Goal: Task Accomplishment & Management: Complete application form

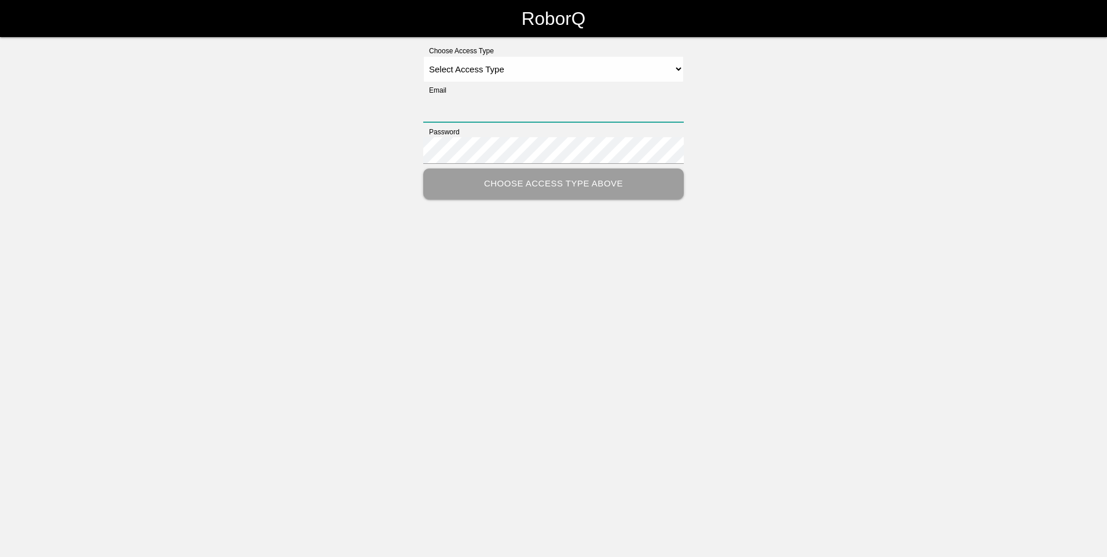
type input "[EMAIL_ADDRESS][DOMAIN_NAME]"
click at [678, 64] on select "Select Access Type Admin Customer Supervisor Worker" at bounding box center [553, 69] width 260 height 26
select select "Admin"
click at [423, 56] on select "Select Access Type Admin Customer Supervisor Worker" at bounding box center [553, 69] width 260 height 26
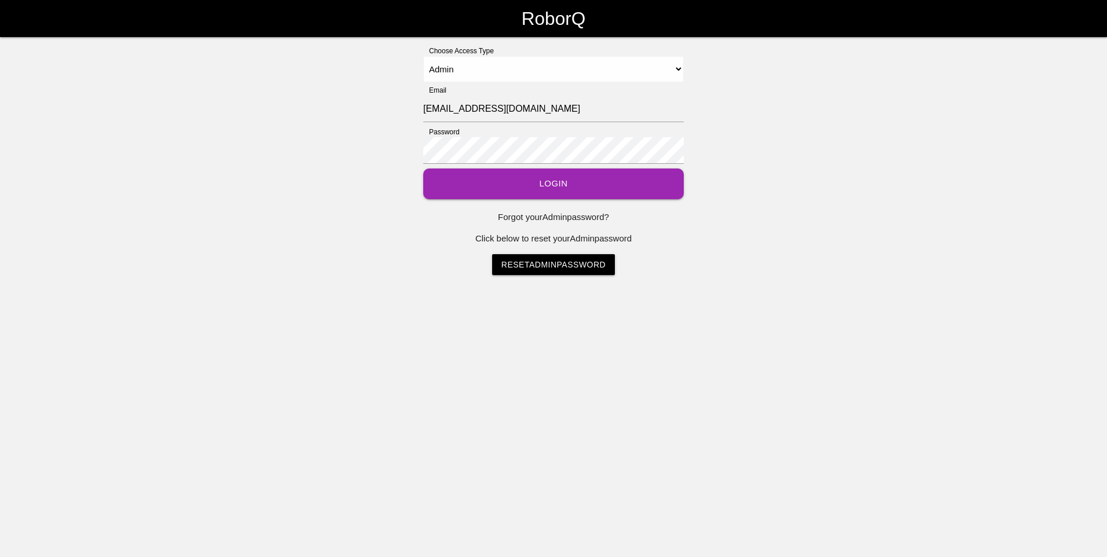
click at [531, 181] on button "Login" at bounding box center [553, 183] width 260 height 31
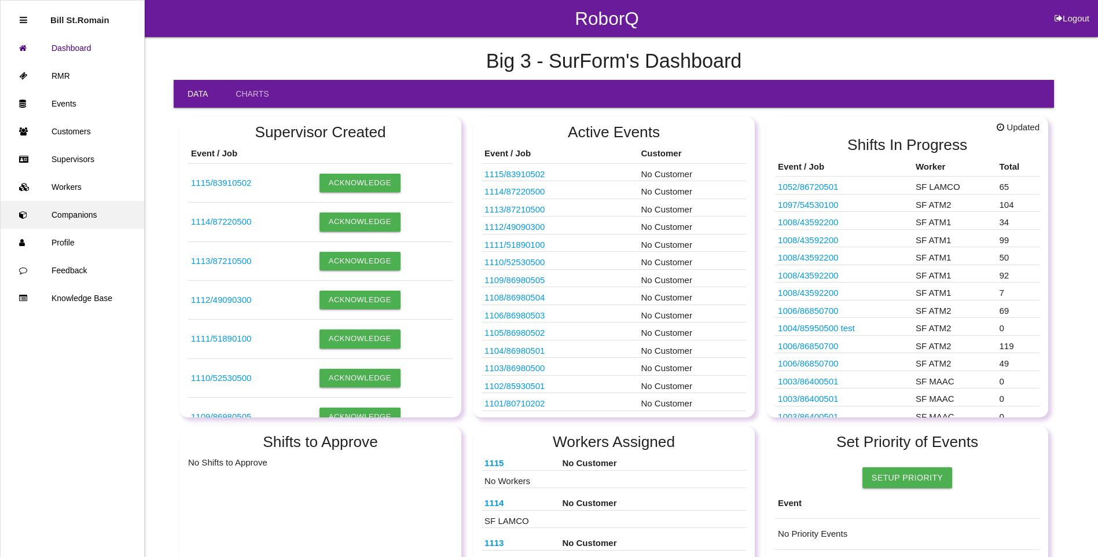
click at [85, 219] on link "Companions" at bounding box center [73, 215] width 144 height 28
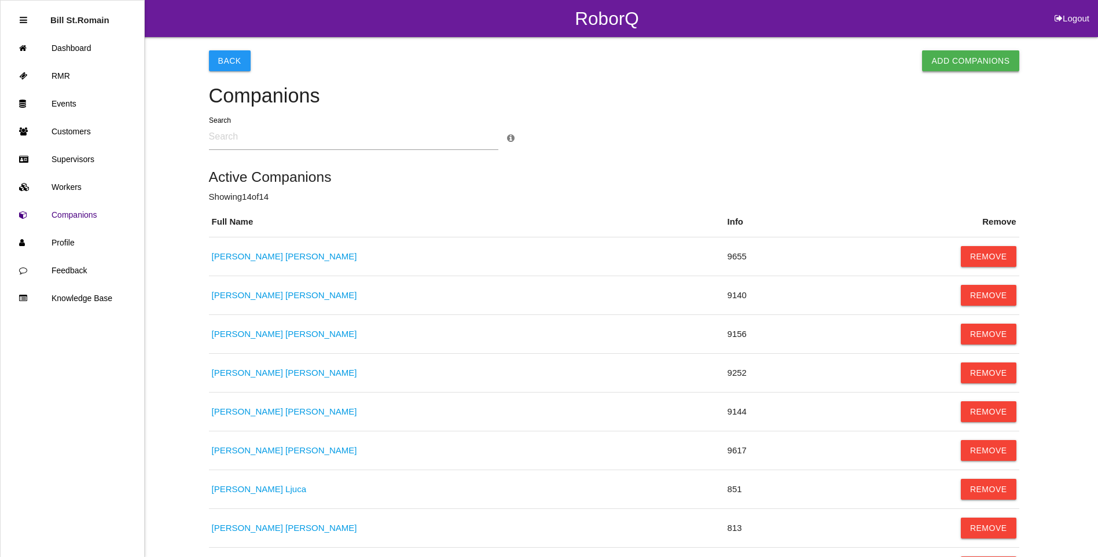
click at [960, 58] on button "Add Companions" at bounding box center [970, 60] width 97 height 21
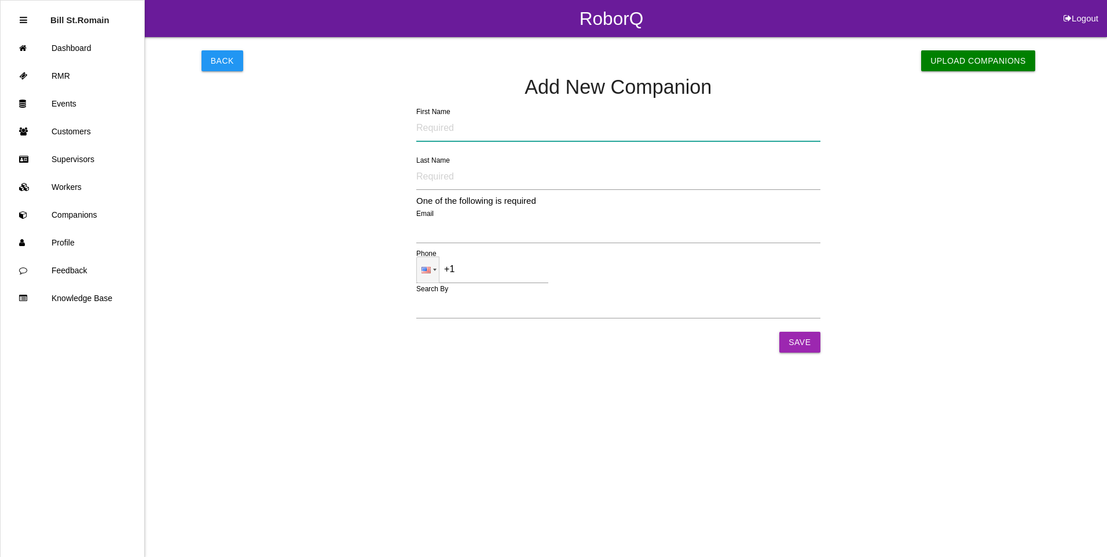
click at [431, 131] on input "First Name" at bounding box center [618, 128] width 404 height 27
type input "[PERSON_NAME]"
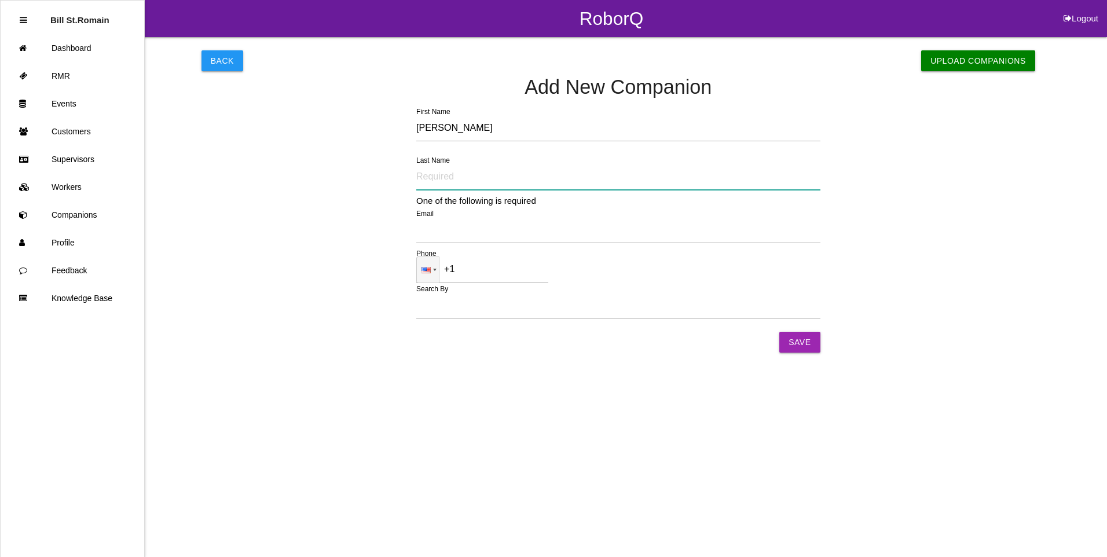
click at [428, 181] on input "Last Name" at bounding box center [618, 176] width 404 height 27
type input "[GEOGRAPHIC_DATA]"
click at [221, 61] on button "Back" at bounding box center [222, 60] width 42 height 21
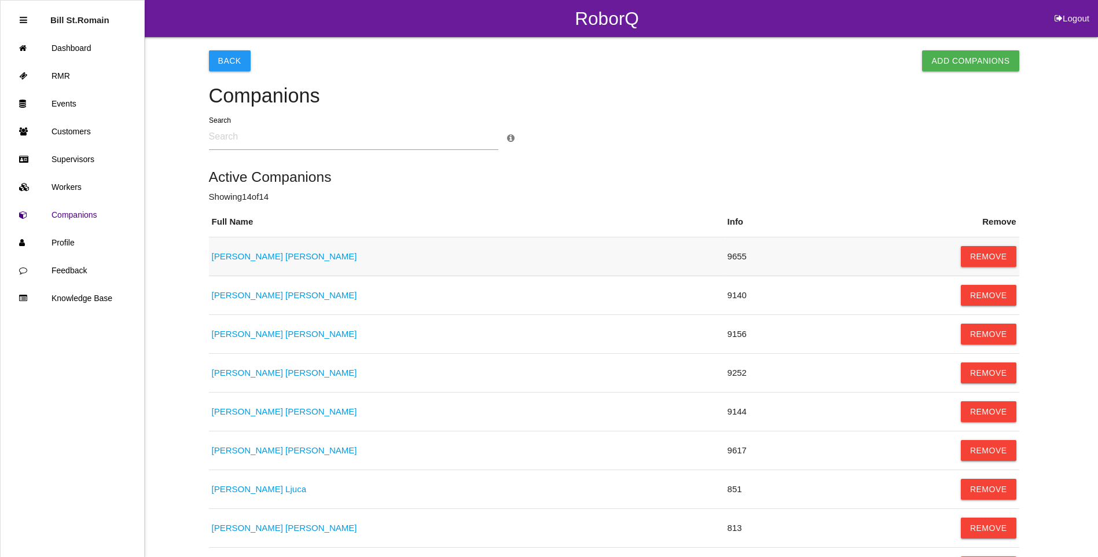
click at [254, 254] on link "[PERSON_NAME]" at bounding box center [284, 256] width 145 height 10
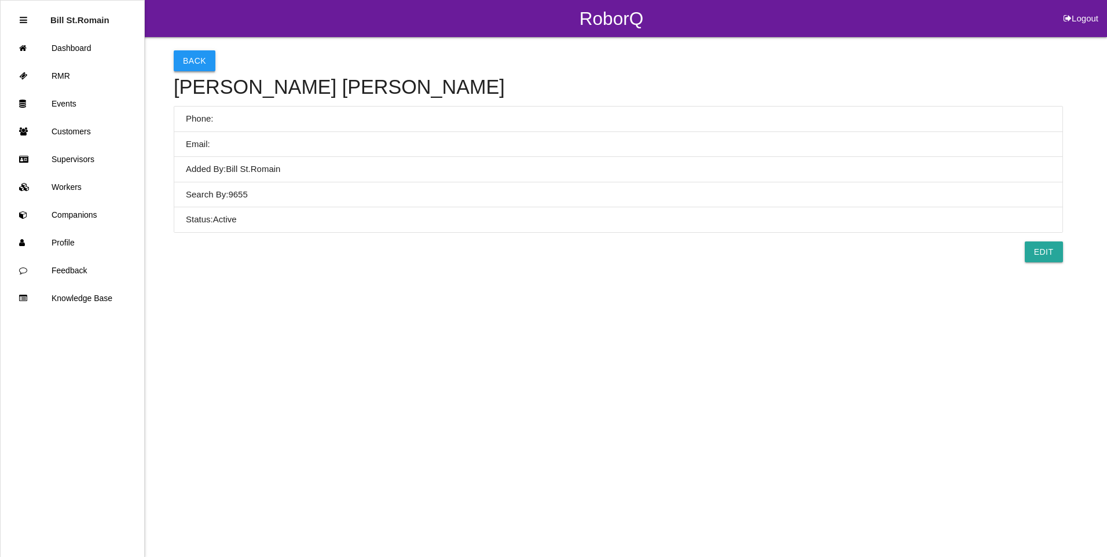
click at [190, 61] on button "Back" at bounding box center [195, 60] width 42 height 21
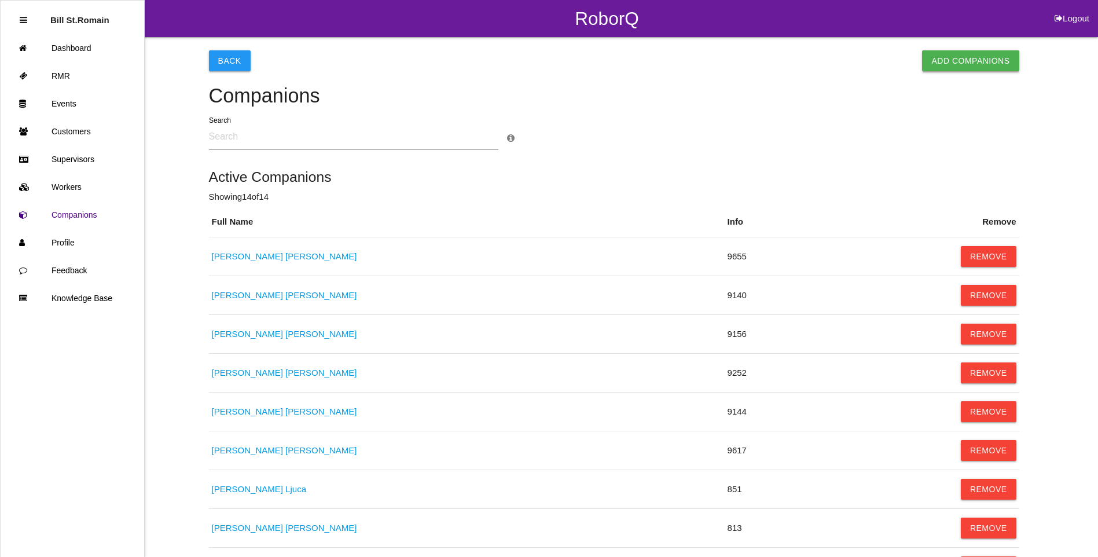
click at [968, 60] on button "Add Companions" at bounding box center [970, 60] width 97 height 21
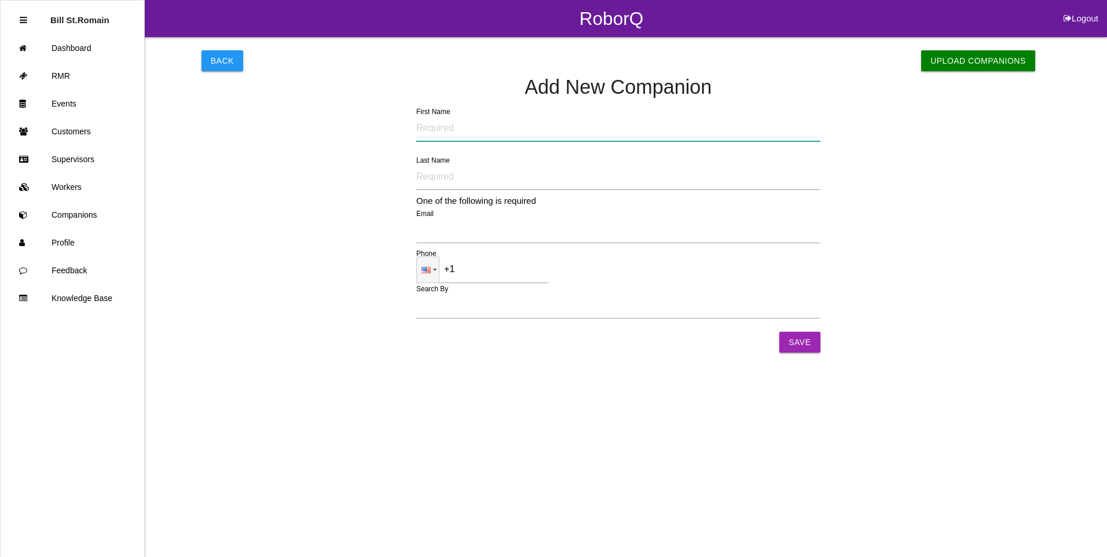
click at [440, 124] on input "First Name" at bounding box center [618, 128] width 404 height 27
type input "[PERSON_NAME]"
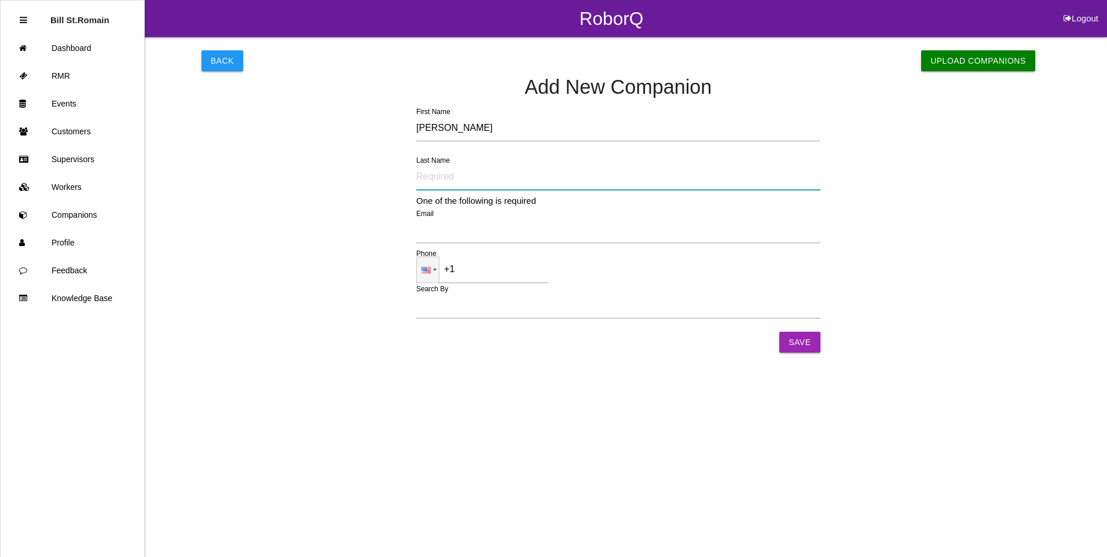
type input "[GEOGRAPHIC_DATA]"
click at [435, 309] on label "Search By" at bounding box center [436, 305] width 40 height 13
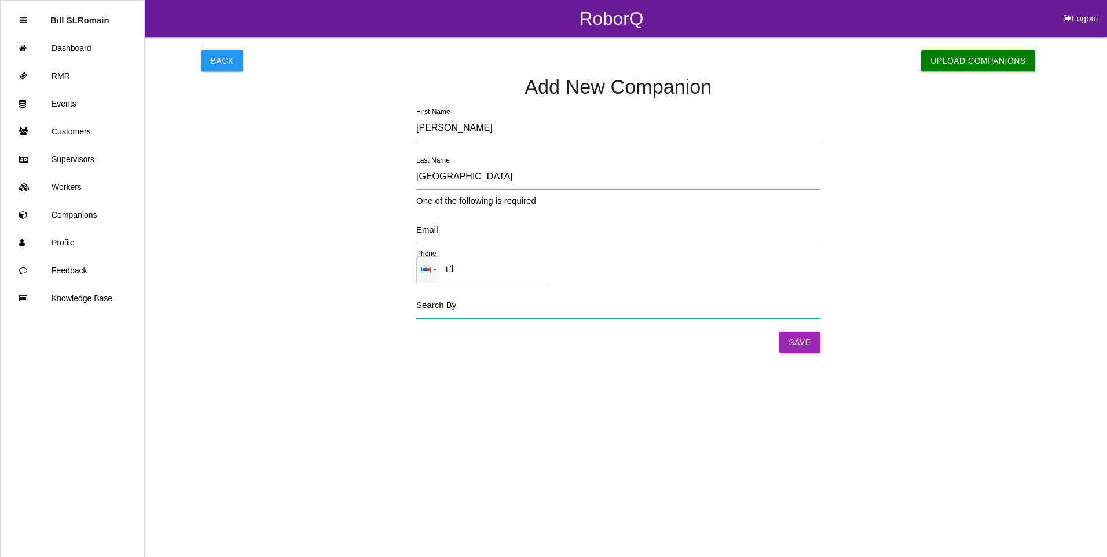
click at [435, 309] on input "Search By" at bounding box center [618, 305] width 404 height 27
type input "9694"
click at [809, 342] on input "Save" at bounding box center [799, 342] width 41 height 21
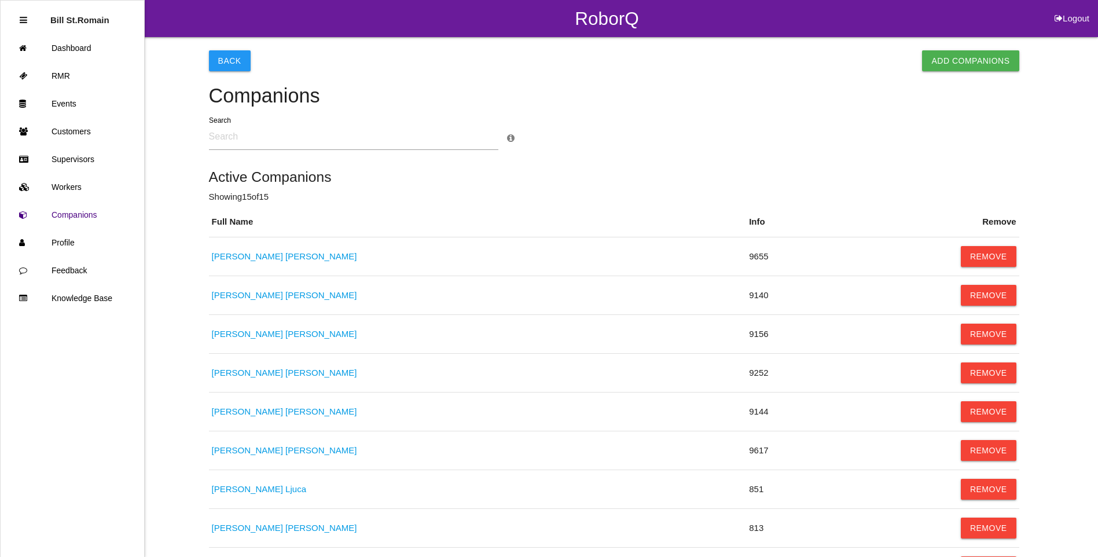
click at [1069, 9] on button "Logout" at bounding box center [1072, 4] width 52 height 9
select select "Admin"
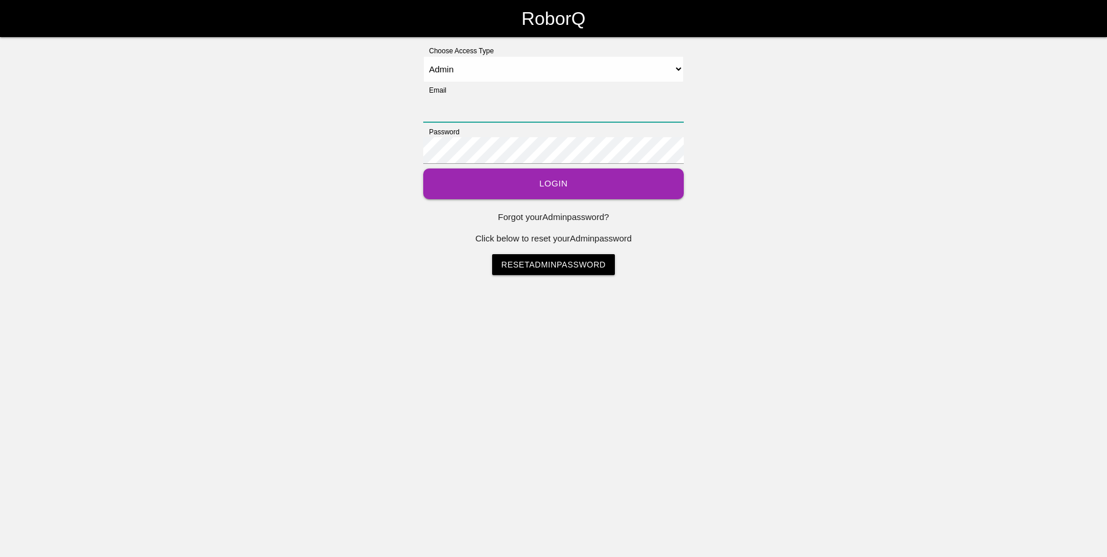
type input "[EMAIL_ADDRESS][DOMAIN_NAME]"
